Goal: Information Seeking & Learning: Learn about a topic

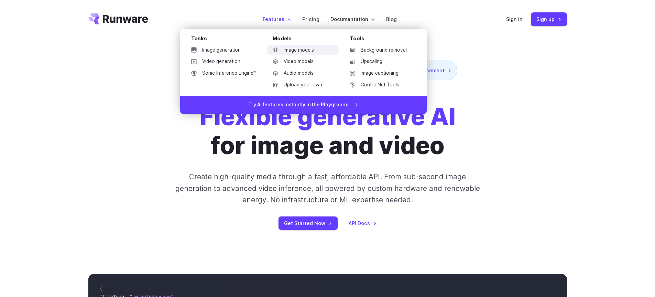
click at [309, 50] on link "Image models" at bounding box center [303, 50] width 72 height 10
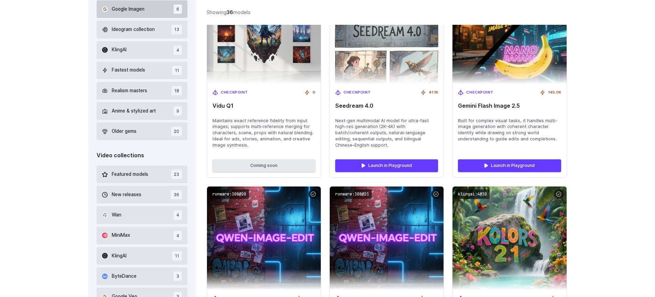
scroll to position [293, 0]
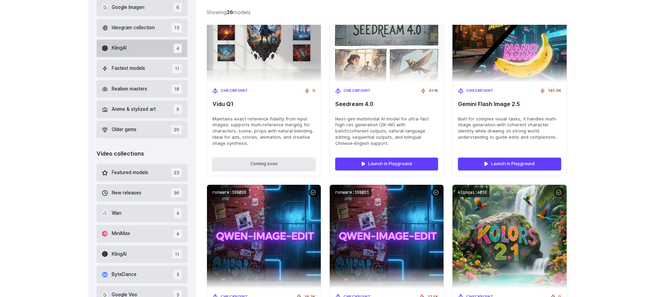
click at [137, 51] on button "KlingAI 4" at bounding box center [142, 49] width 91 height 18
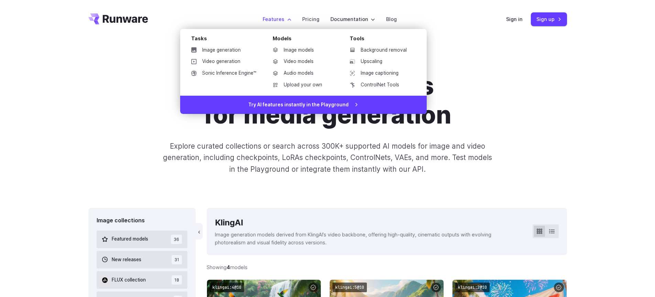
click at [282, 19] on label "Features" at bounding box center [277, 19] width 29 height 8
click at [298, 60] on link "Video models" at bounding box center [303, 61] width 72 height 10
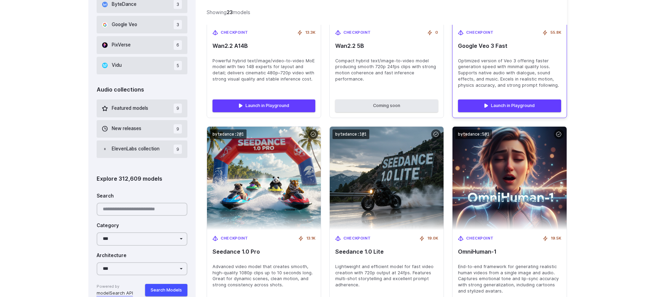
scroll to position [572, 0]
